Goal: Task Accomplishment & Management: Use online tool/utility

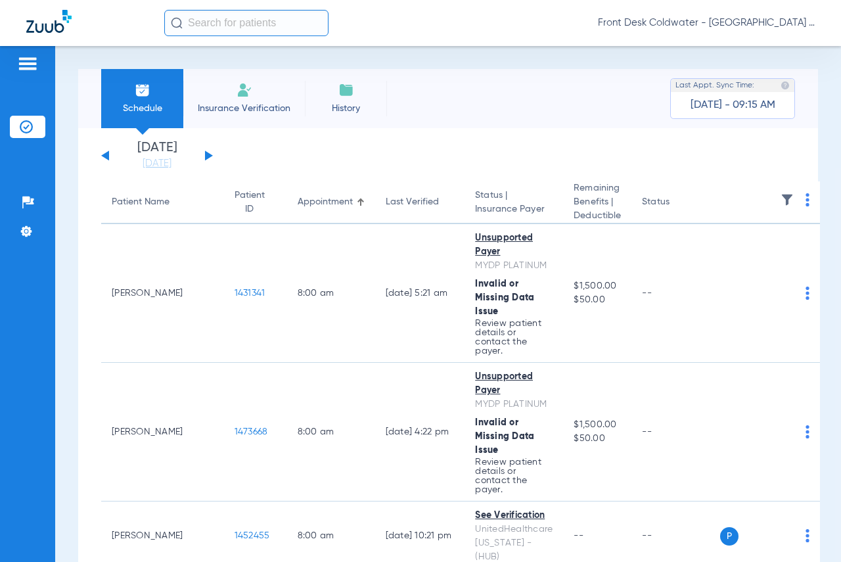
click at [24, 332] on div "Patients Insurance Verification Setup Help Center Settings" at bounding box center [27, 327] width 55 height 562
click at [210, 150] on div "[DATE] [DATE] [DATE] [DATE] [DATE] [DATE] [DATE] [DATE] [DATE] [DATE] [DATE] [D…" at bounding box center [157, 155] width 112 height 29
click at [208, 155] on button at bounding box center [209, 156] width 8 height 10
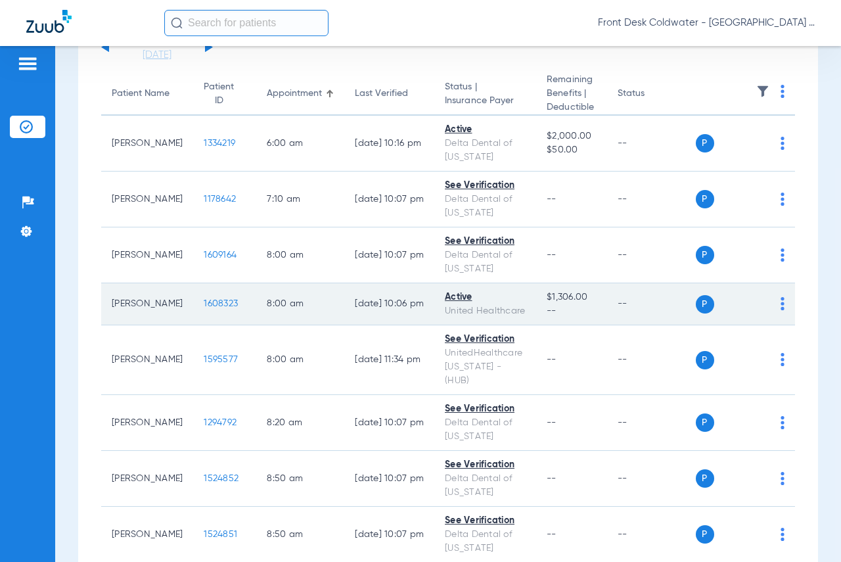
scroll to position [131, 0]
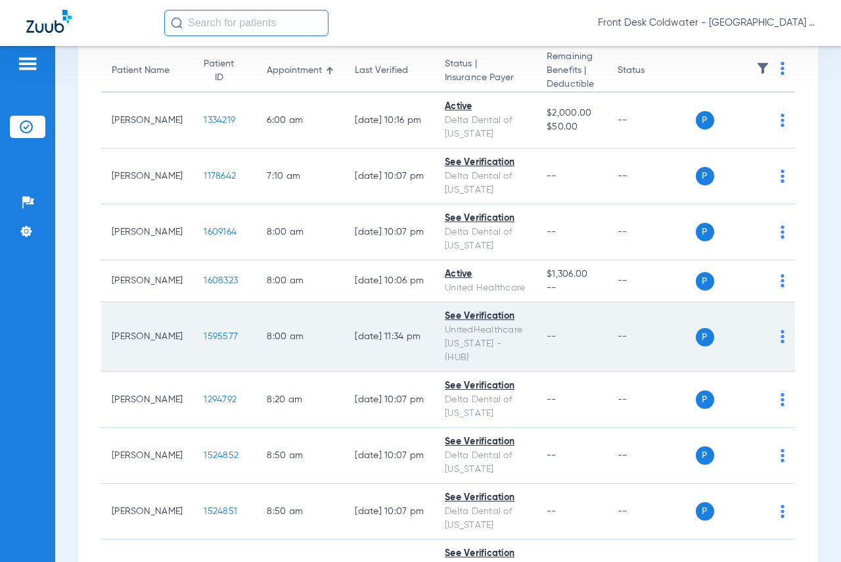
click at [770, 329] on div "P S" at bounding box center [740, 337] width 89 height 18
click at [781, 330] on img at bounding box center [783, 336] width 4 height 13
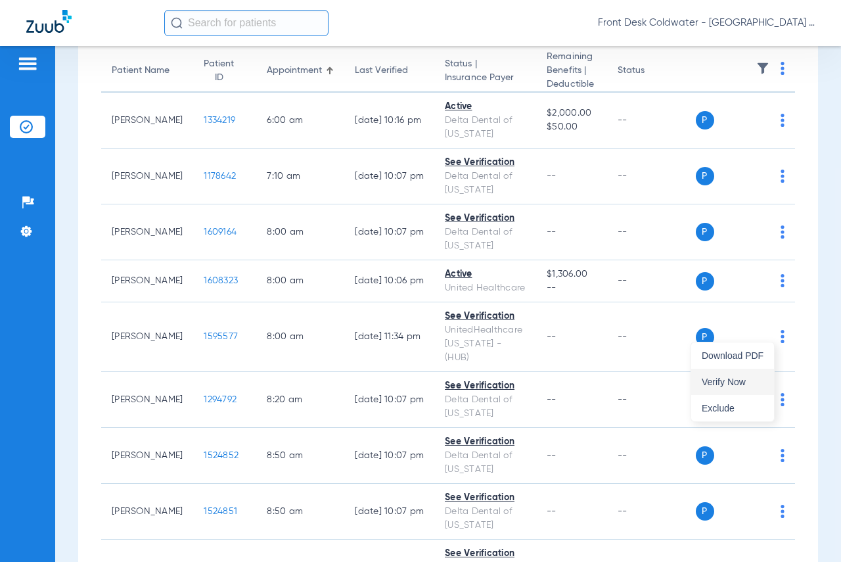
click at [730, 376] on button "Verify Now" at bounding box center [732, 382] width 83 height 26
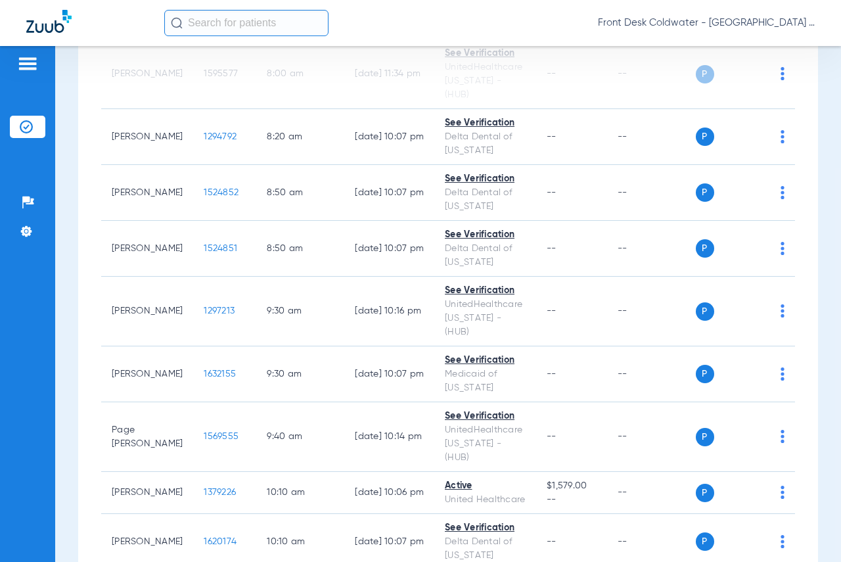
scroll to position [460, 0]
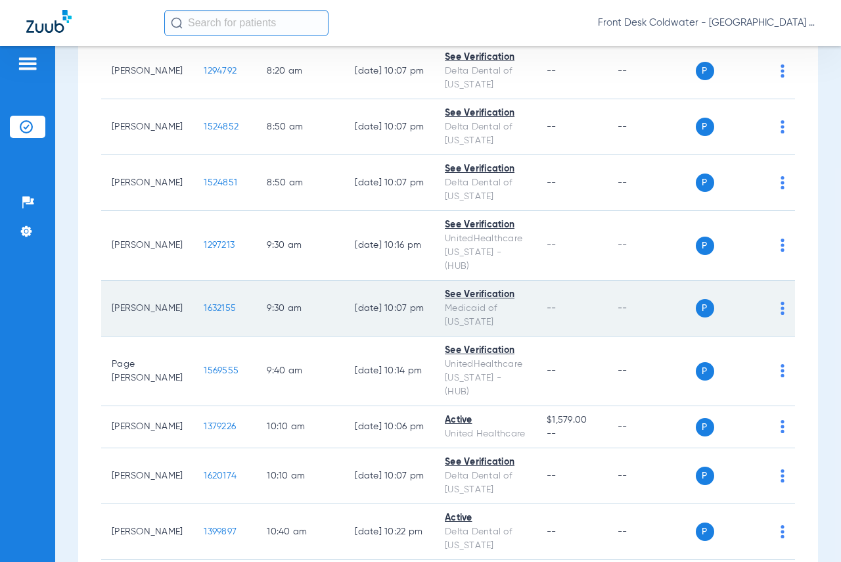
click at [204, 304] on span "1632155" at bounding box center [220, 308] width 32 height 9
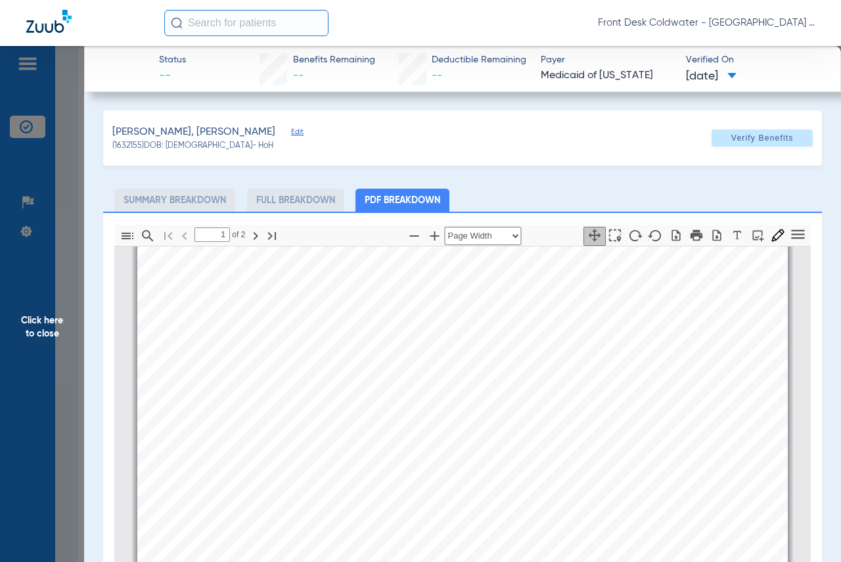
type input "2"
click at [53, 320] on span "Click here to close" at bounding box center [42, 327] width 84 height 562
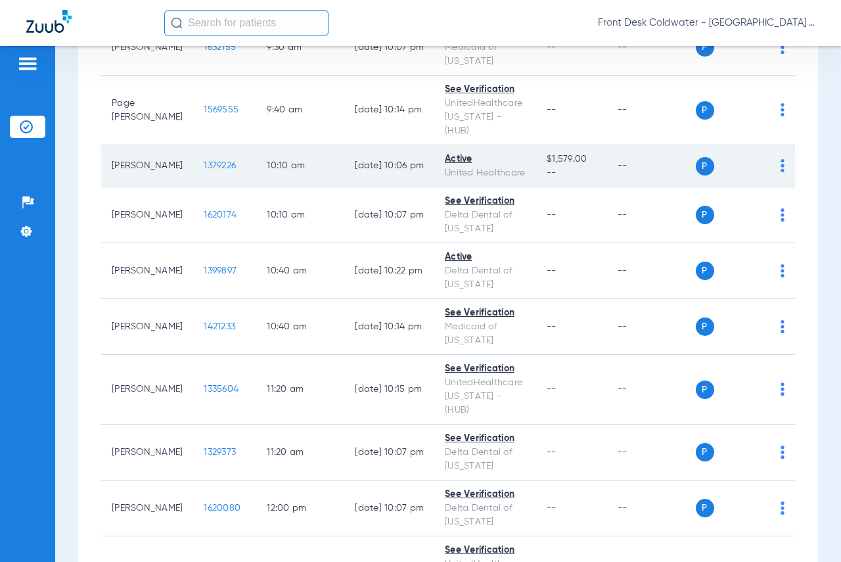
scroll to position [723, 0]
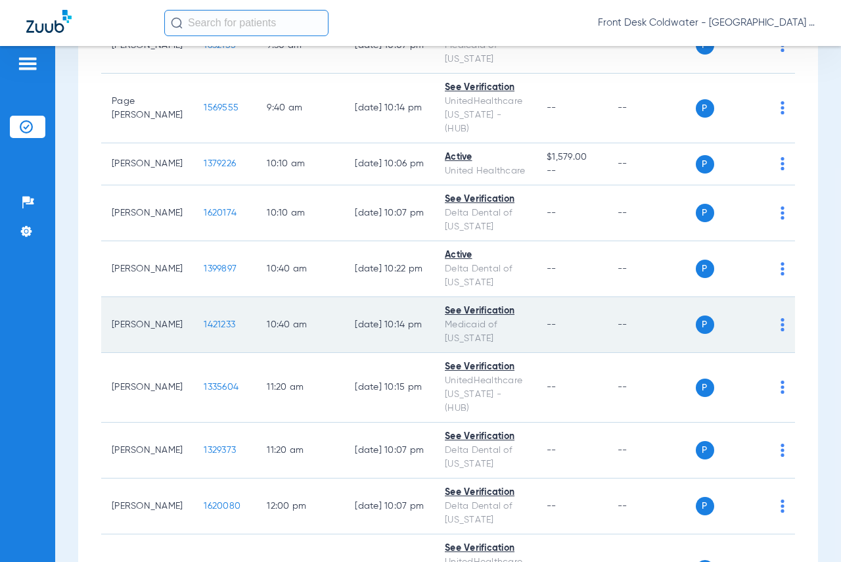
click at [204, 320] on span "1421233" at bounding box center [220, 324] width 32 height 9
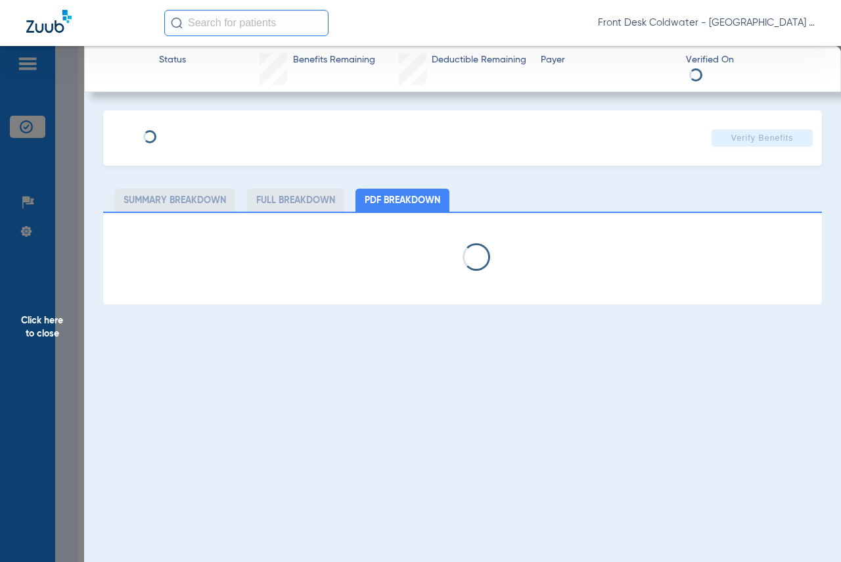
select select "page-width"
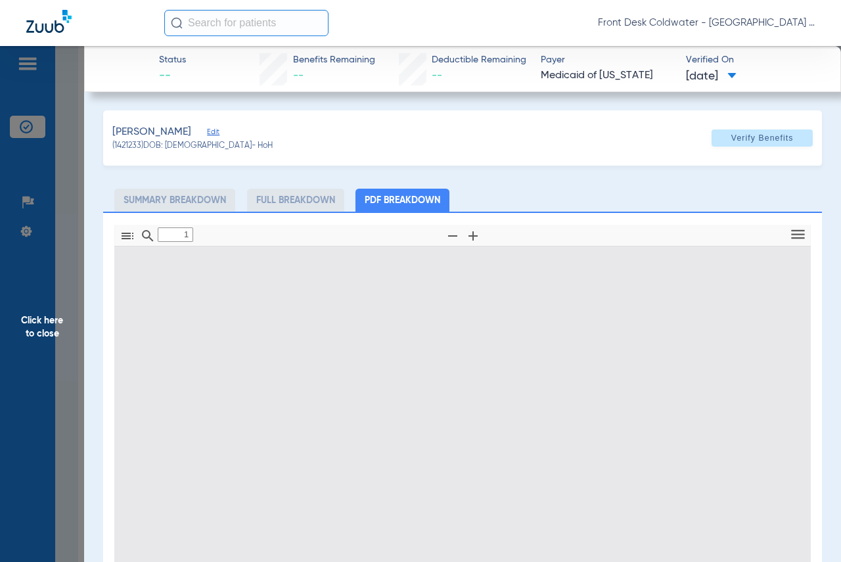
scroll to position [7, 0]
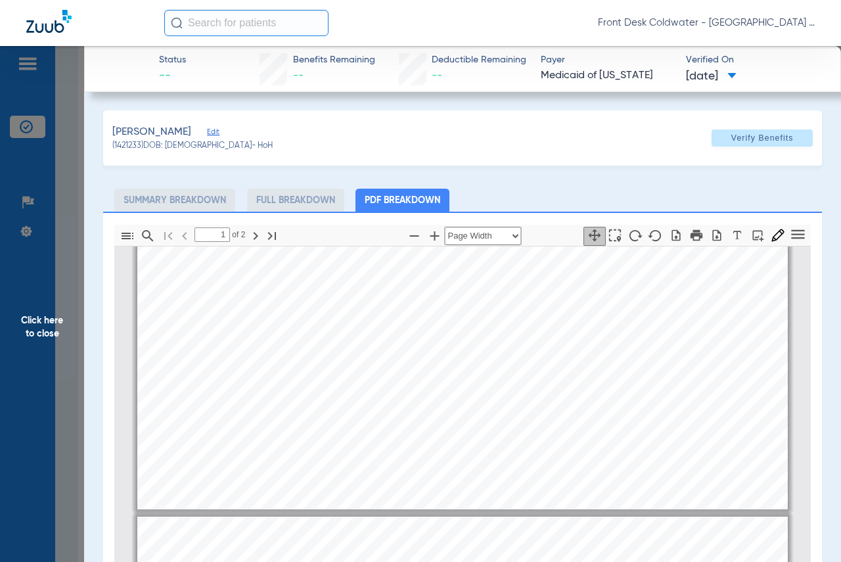
type input "2"
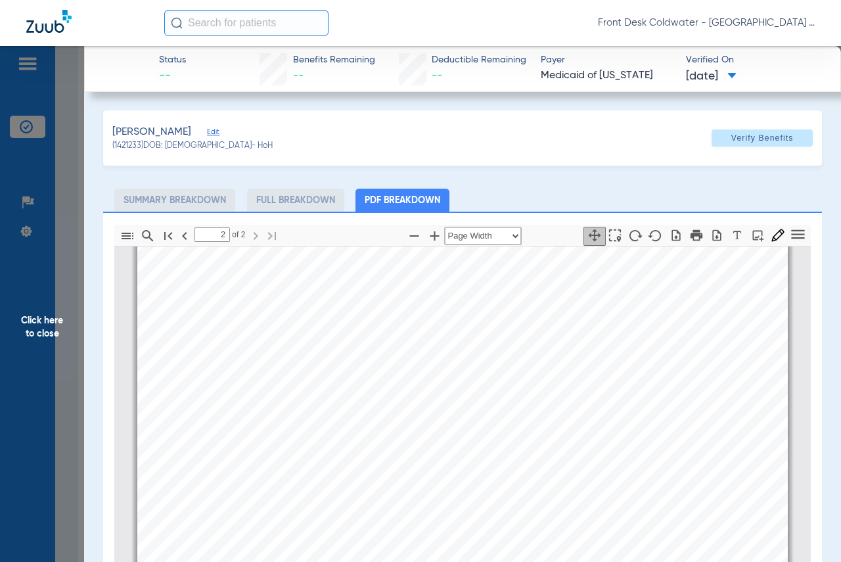
scroll to position [1190, 0]
click at [41, 321] on span "Click here to close" at bounding box center [42, 327] width 84 height 562
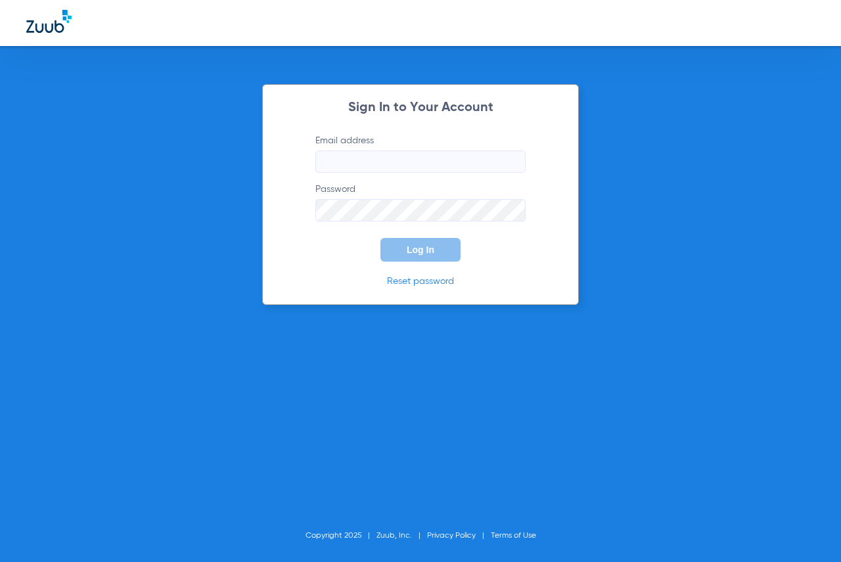
type input "[EMAIL_ADDRESS][DOMAIN_NAME]"
click at [410, 251] on span "Log In" at bounding box center [421, 249] width 28 height 11
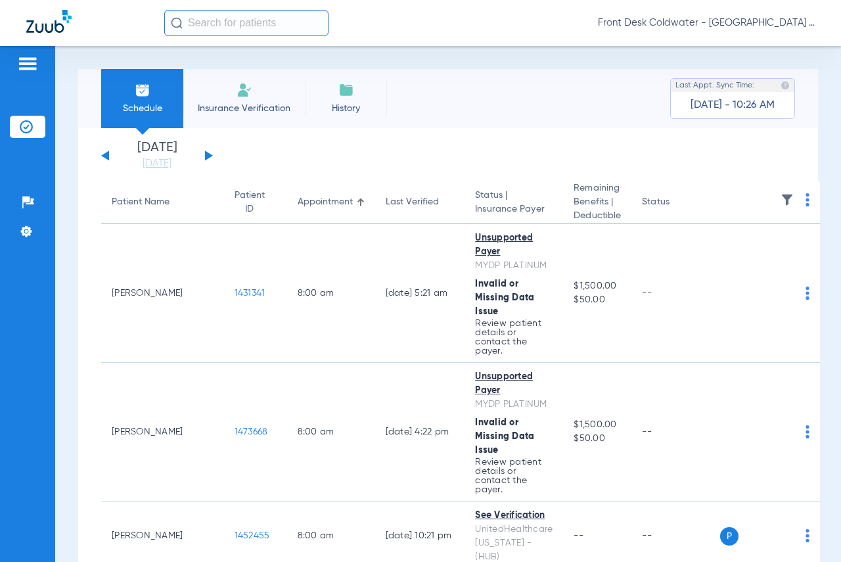
click at [206, 154] on button at bounding box center [209, 156] width 8 height 10
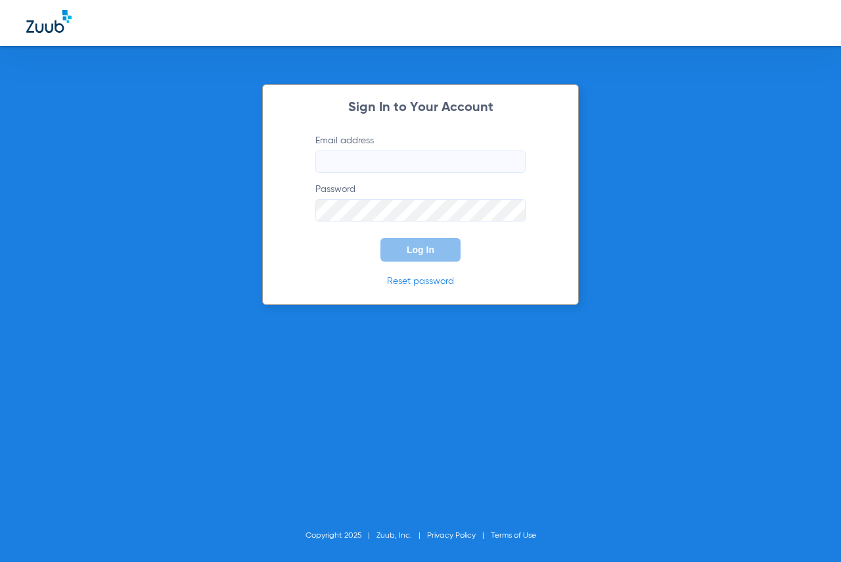
type input "[EMAIL_ADDRESS][DOMAIN_NAME]"
click at [404, 240] on button "Log In" at bounding box center [421, 250] width 80 height 24
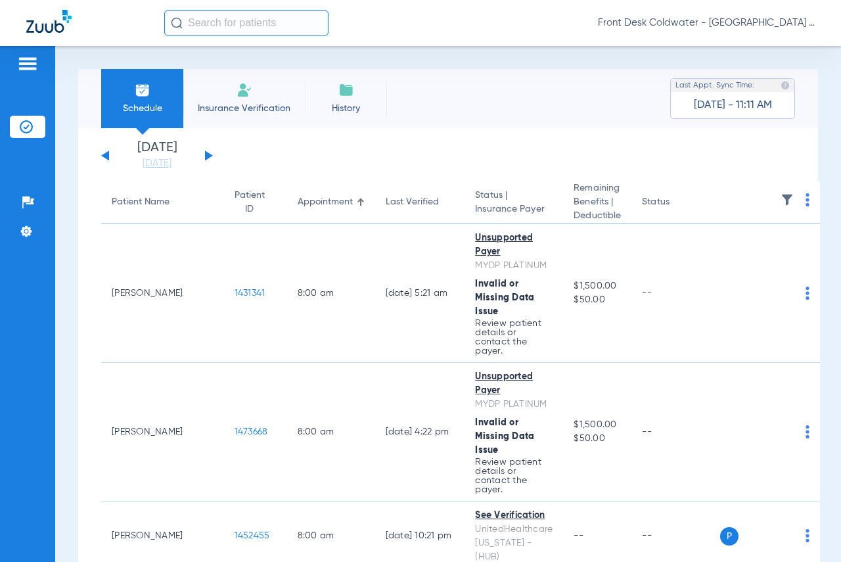
click at [207, 154] on button at bounding box center [209, 156] width 8 height 10
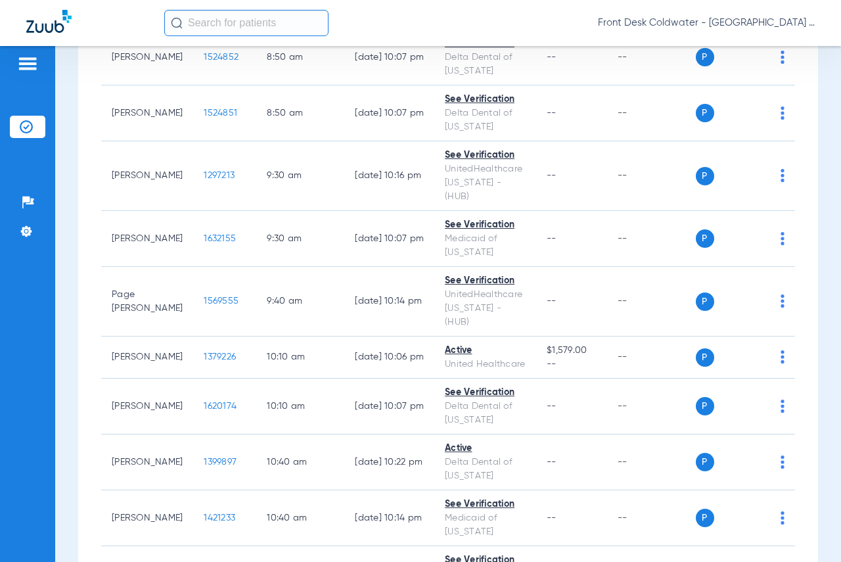
scroll to position [592, 0]
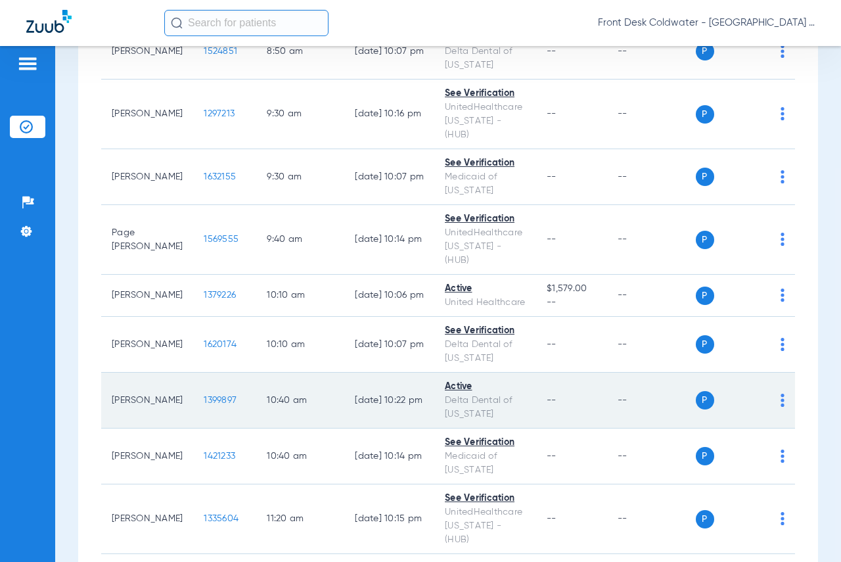
click at [204, 396] on span "1399897" at bounding box center [220, 400] width 33 height 9
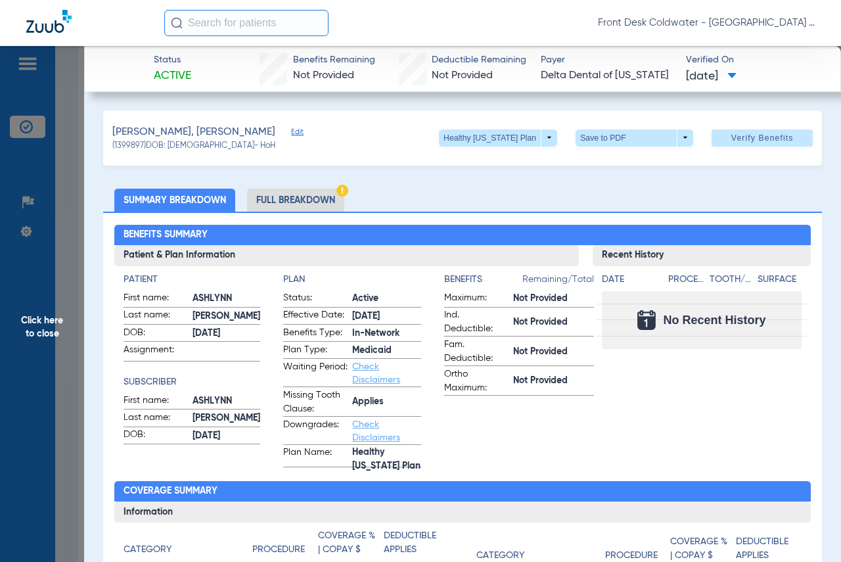
click at [27, 324] on span "Click here to close" at bounding box center [42, 327] width 84 height 562
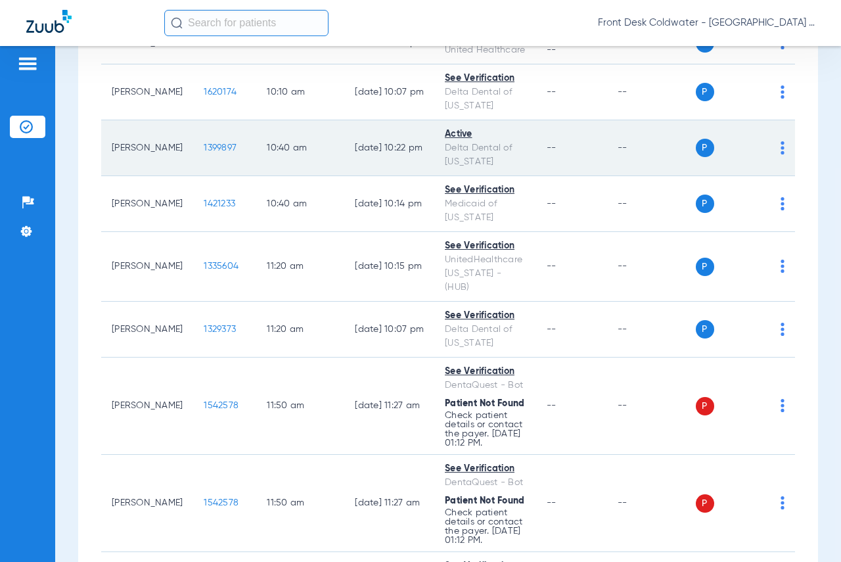
scroll to position [854, 0]
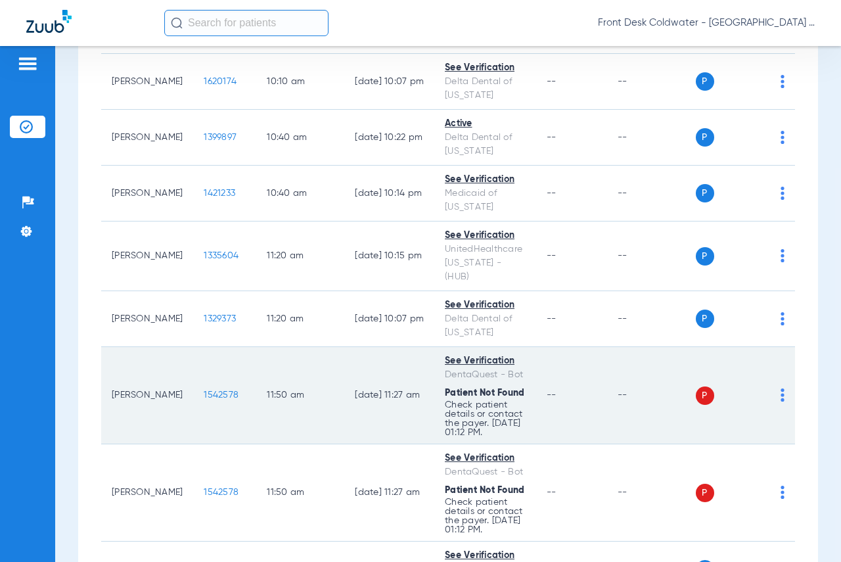
click at [204, 390] on span "1542578" at bounding box center [221, 394] width 35 height 9
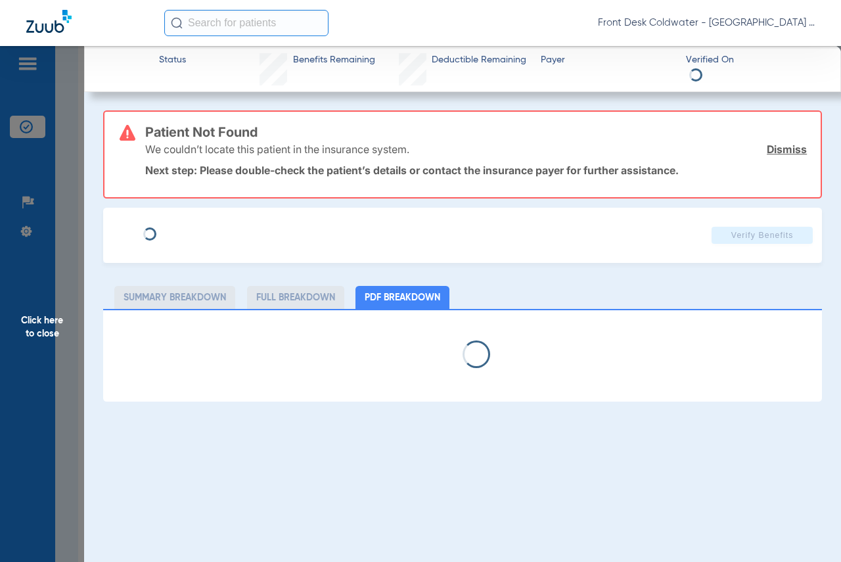
select select "page-width"
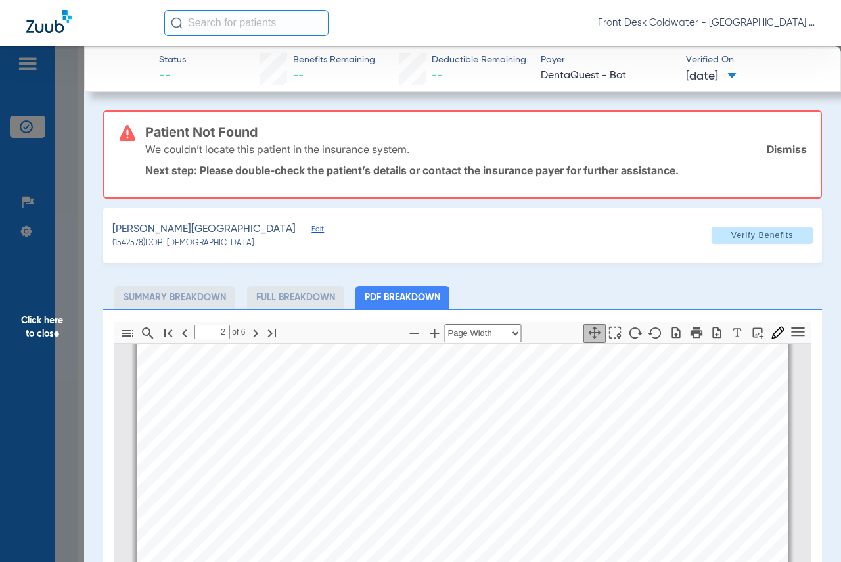
scroll to position [532, 0]
type input "1"
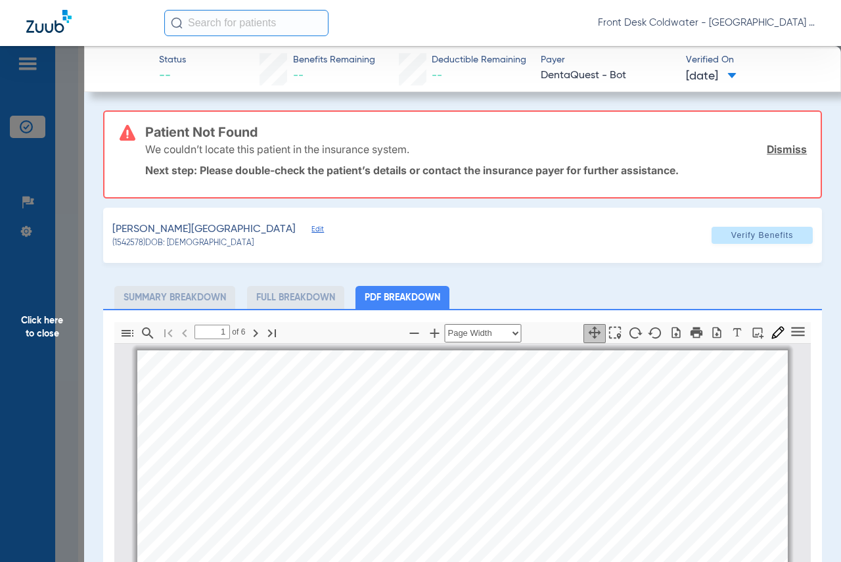
click at [37, 321] on span "Click here to close" at bounding box center [42, 327] width 84 height 562
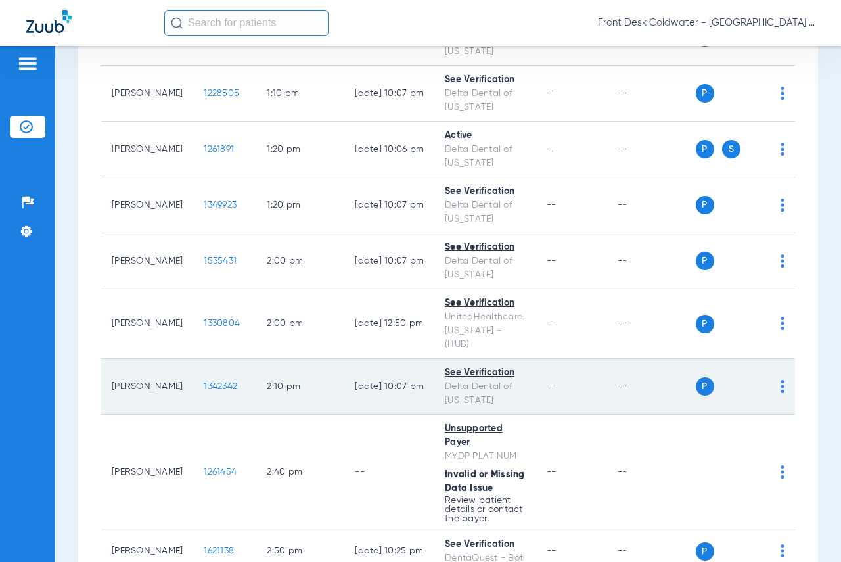
scroll to position [1705, 0]
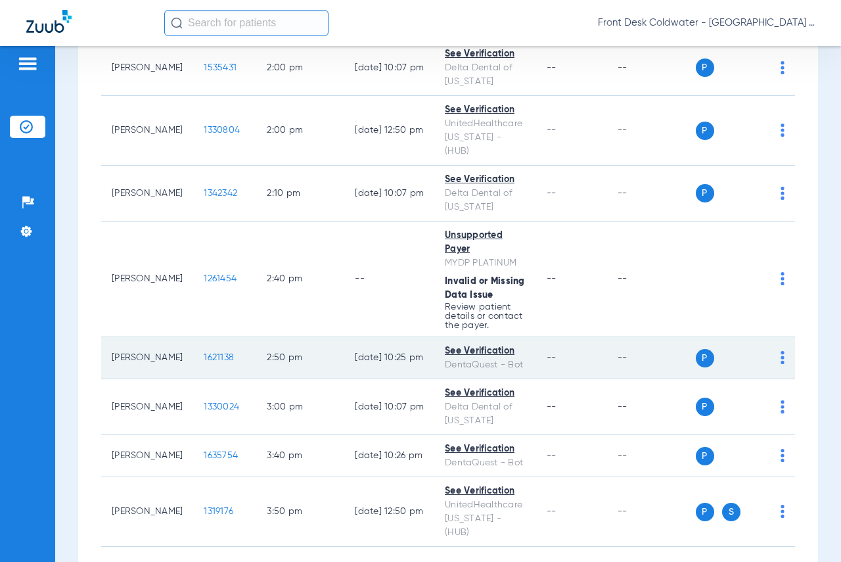
click at [205, 353] on span "1621138" at bounding box center [219, 357] width 30 height 9
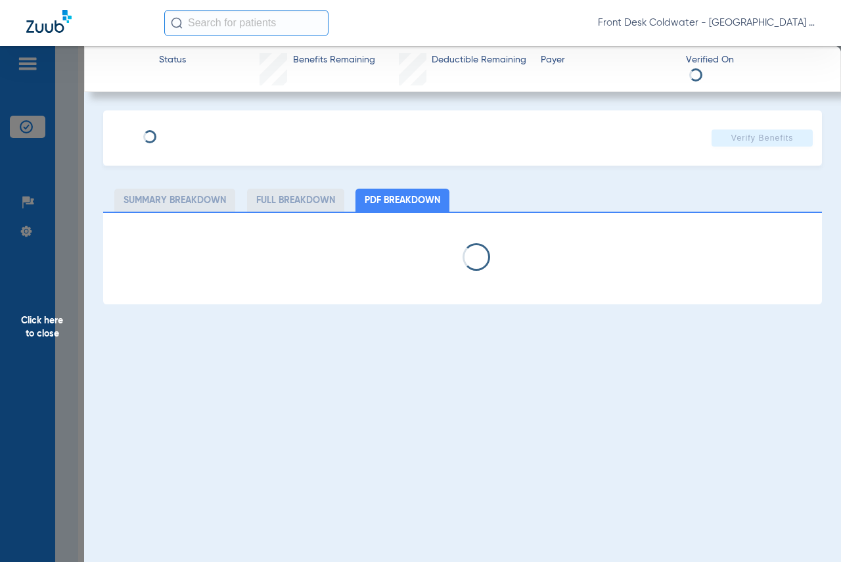
select select "page-width"
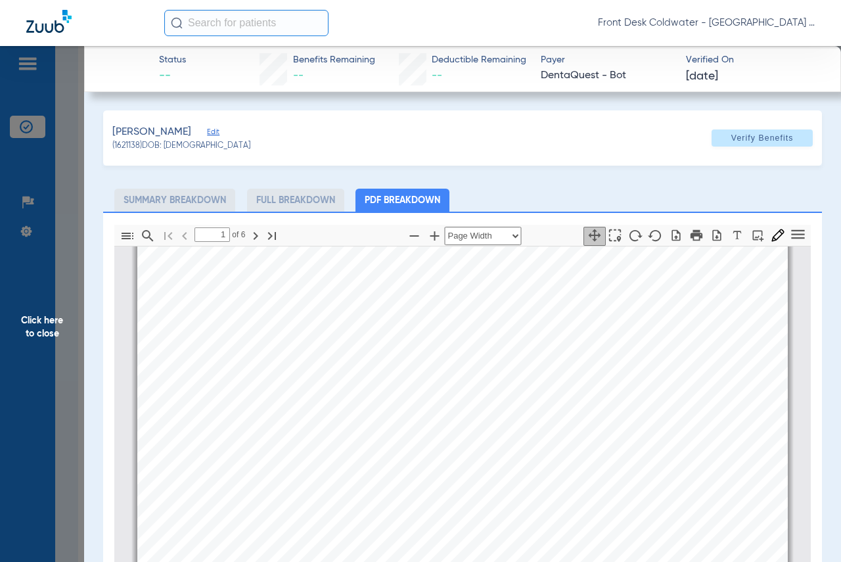
scroll to position [138, 0]
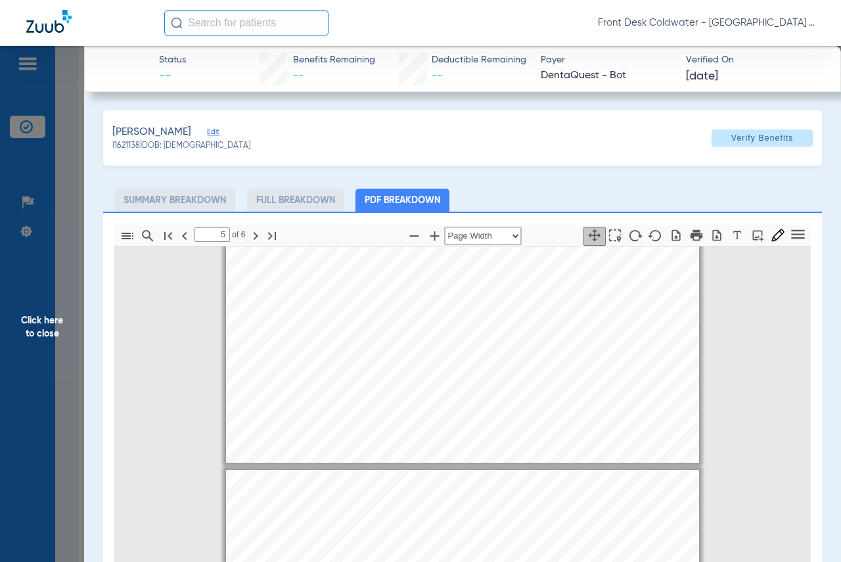
type input "6"
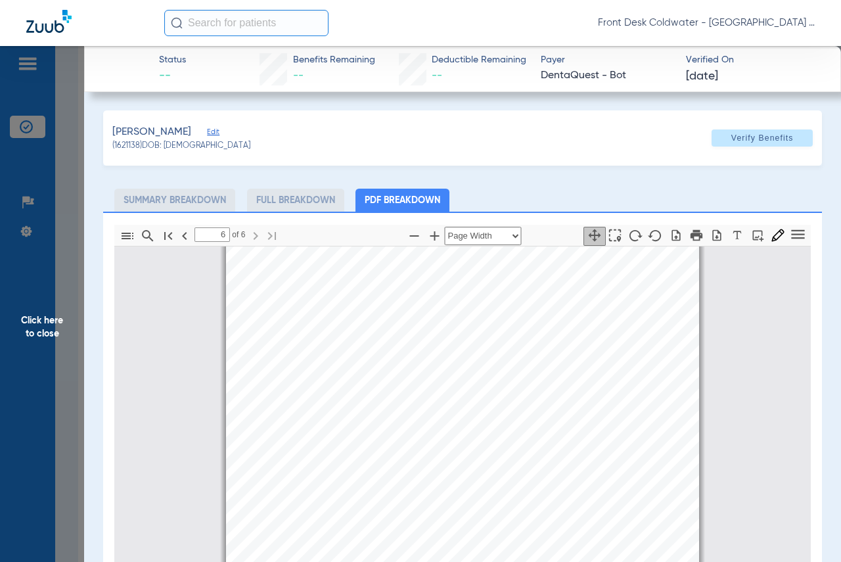
scroll to position [2726, 0]
drag, startPoint x: 57, startPoint y: 319, endPoint x: 480, endPoint y: 275, distance: 425.0
click at [57, 319] on span "Click here to close" at bounding box center [42, 327] width 84 height 562
